Goal: Go to known website: Access a specific website the user already knows

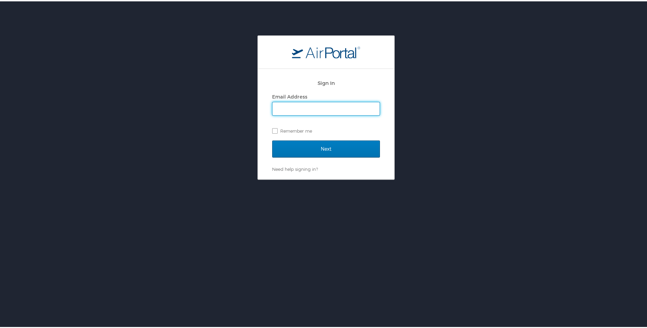
click at [313, 112] on input "Email Address" at bounding box center [325, 107] width 107 height 13
click at [329, 108] on input "Email Address" at bounding box center [325, 107] width 107 height 13
type input "ronnette.johnson@imail.org"
click at [272, 139] on input "Next" at bounding box center [326, 147] width 108 height 17
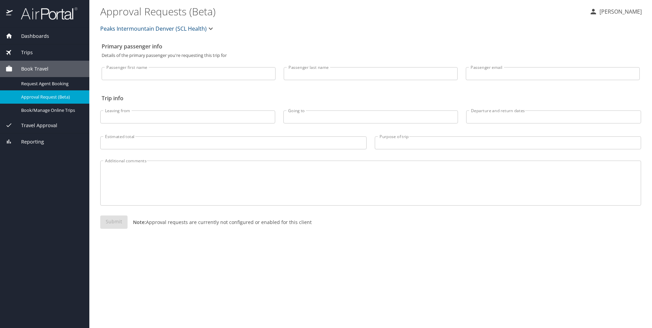
click at [109, 68] on input "Passenger first name" at bounding box center [189, 73] width 174 height 13
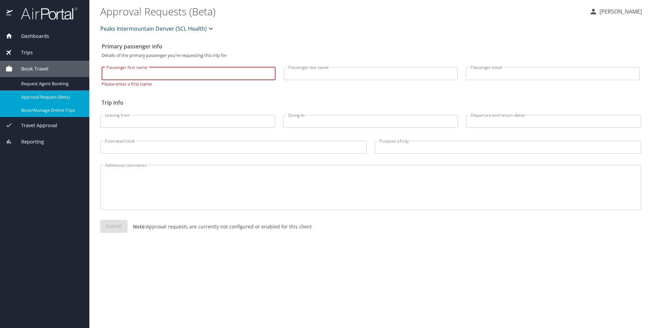
click at [44, 108] on span "Book/Manage Online Trips" at bounding box center [51, 110] width 60 height 6
